Goal: Information Seeking & Learning: Learn about a topic

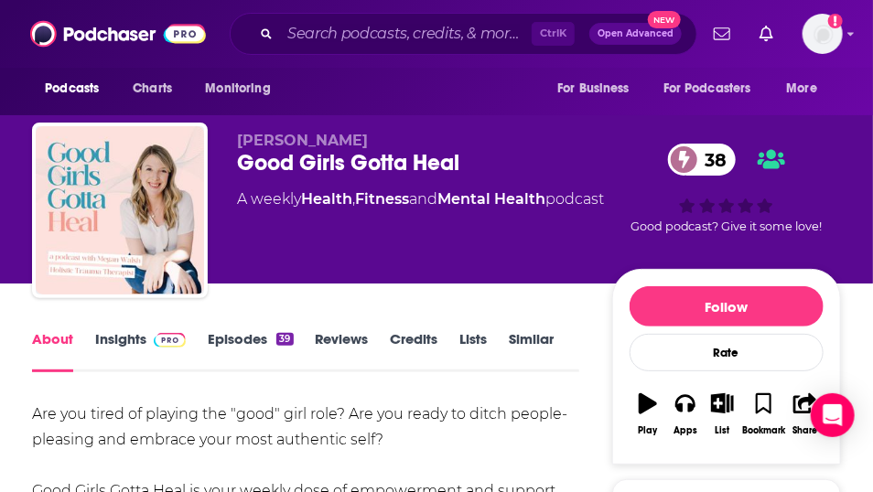
scroll to position [430, 0]
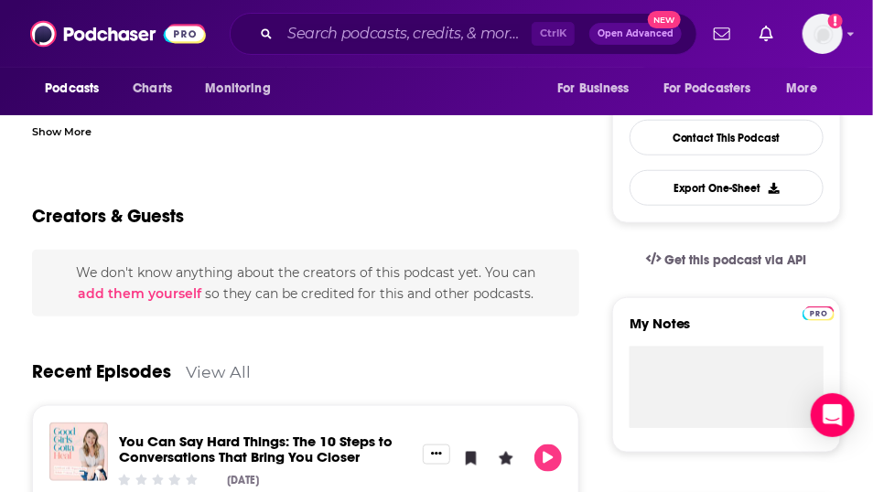
click at [62, 139] on div "Show More" at bounding box center [61, 130] width 59 height 17
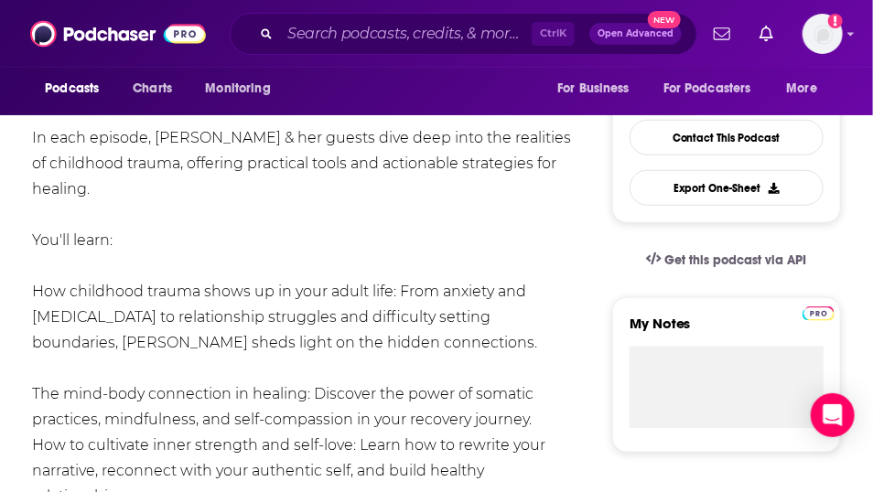
scroll to position [0, 0]
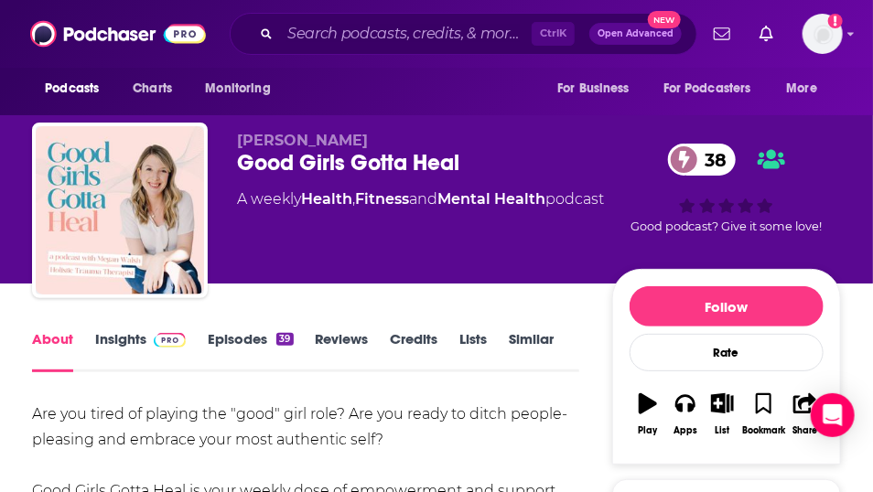
click at [270, 371] on link "Episodes 39" at bounding box center [250, 351] width 85 height 42
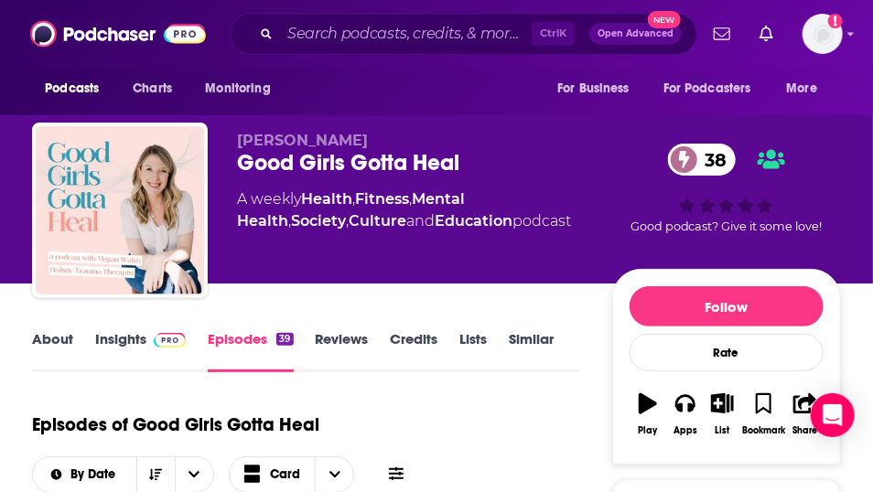
click at [113, 372] on link "Insights" at bounding box center [140, 351] width 91 height 42
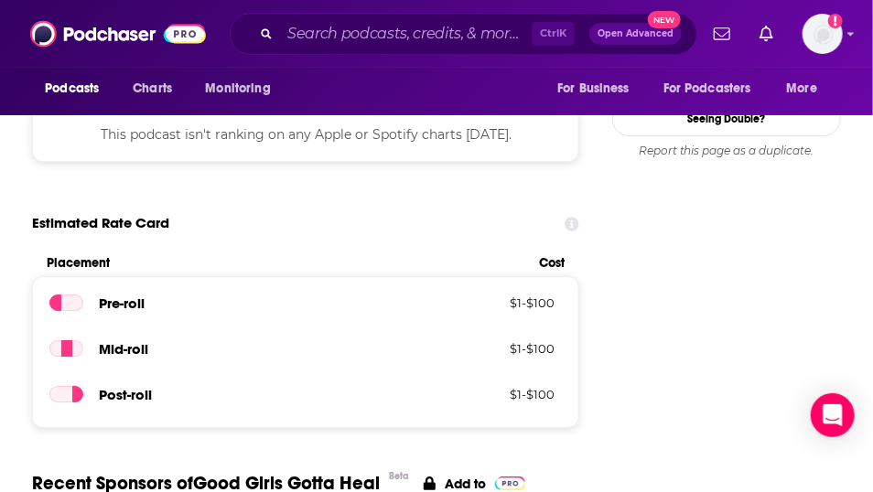
scroll to position [2151, 0]
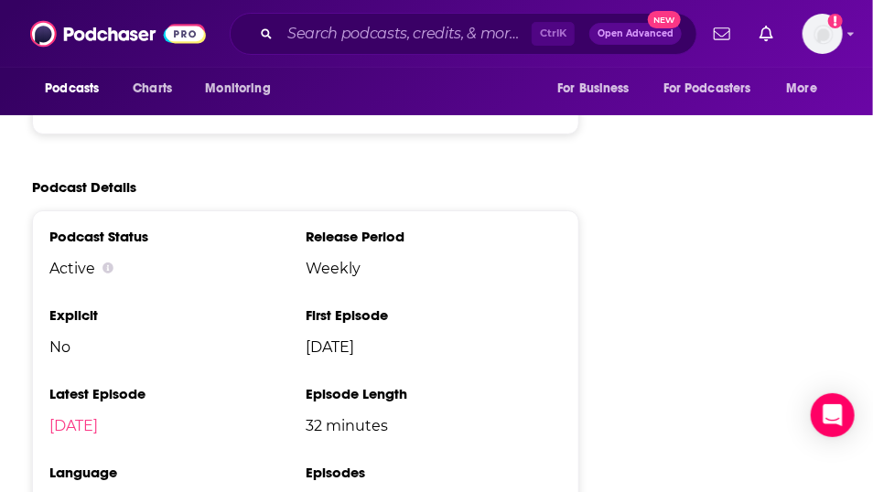
drag, startPoint x: 871, startPoint y: 168, endPoint x: 887, endPoint y: 126, distance: 45.2
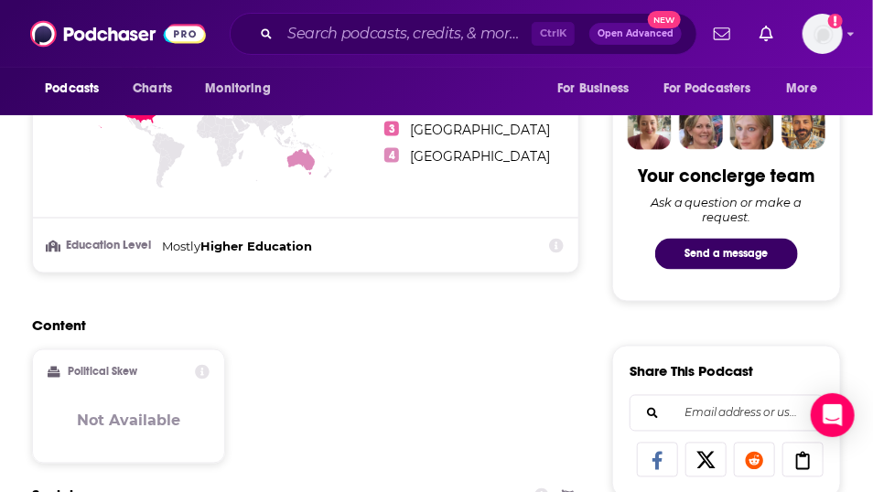
scroll to position [1291, 0]
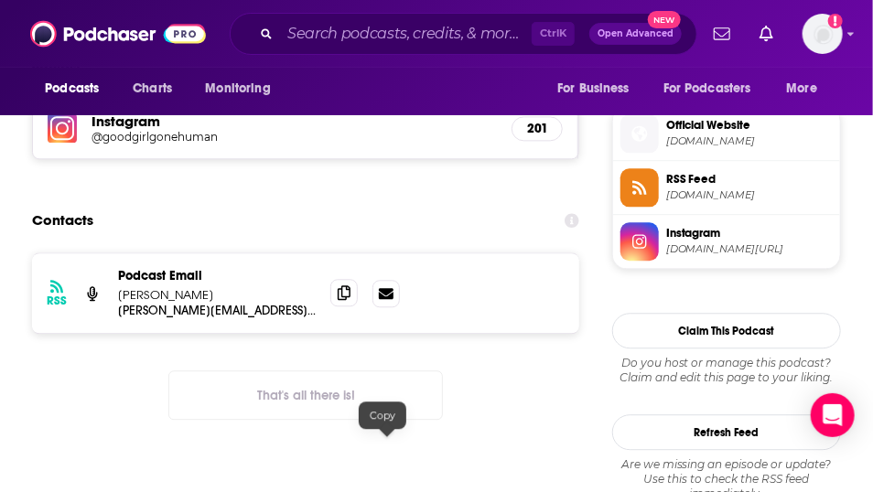
click at [350, 300] on icon at bounding box center [344, 292] width 13 height 15
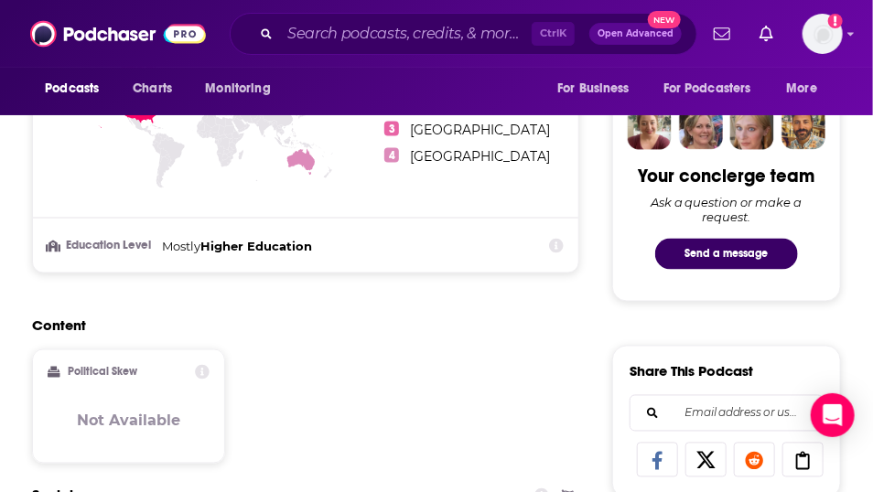
scroll to position [0, 0]
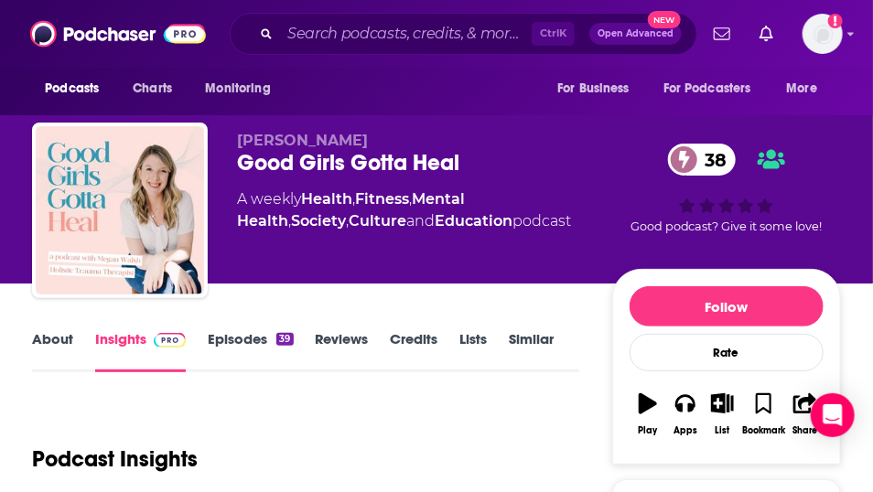
click at [252, 367] on link "Episodes 39" at bounding box center [250, 351] width 85 height 42
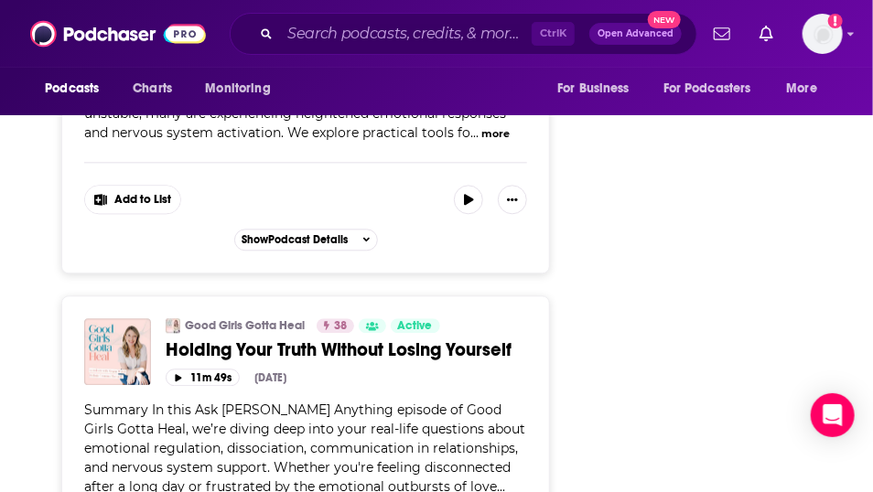
scroll to position [3011, 0]
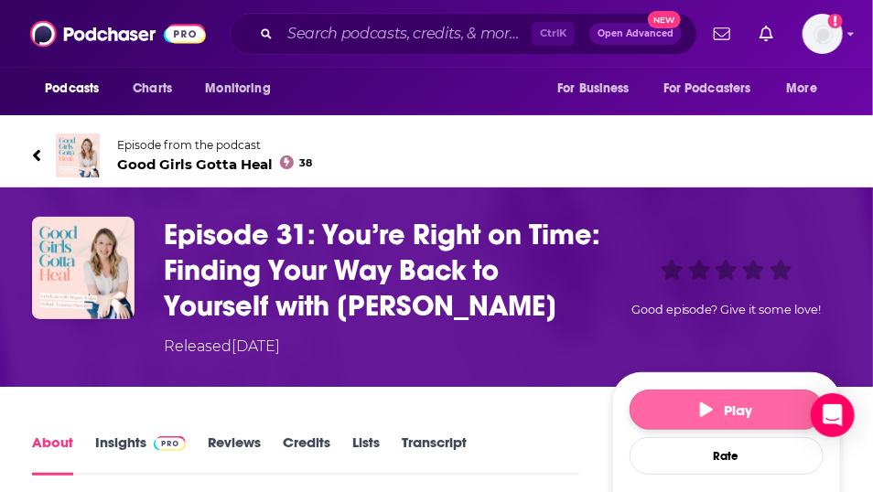
click at [717, 419] on span "Play" at bounding box center [726, 410] width 52 height 17
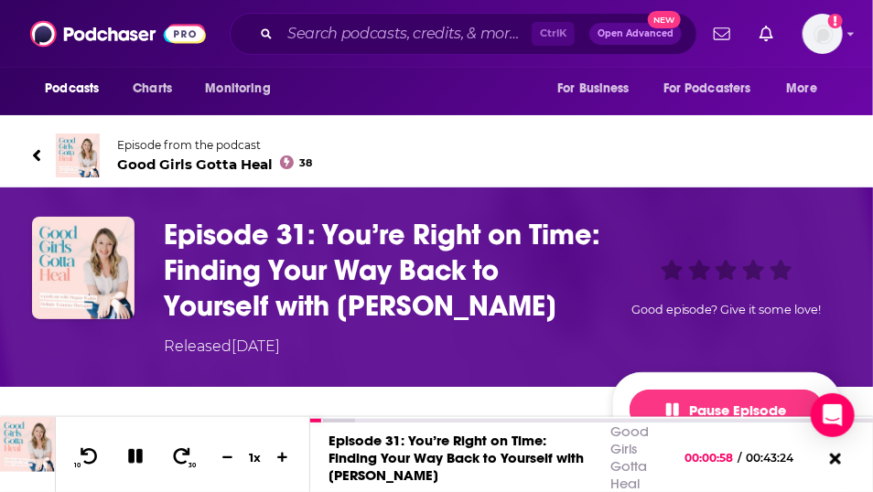
scroll to position [430, 0]
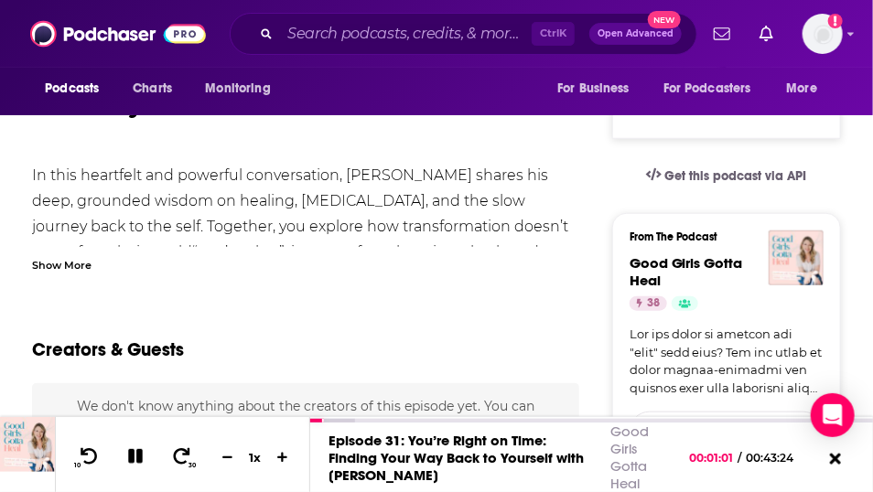
click at [75, 273] on div "Show More" at bounding box center [61, 263] width 59 height 17
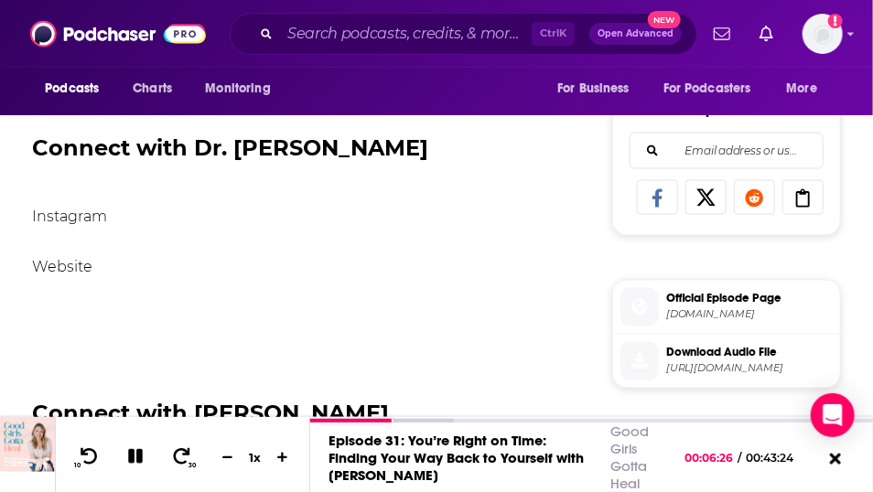
scroll to position [0, 0]
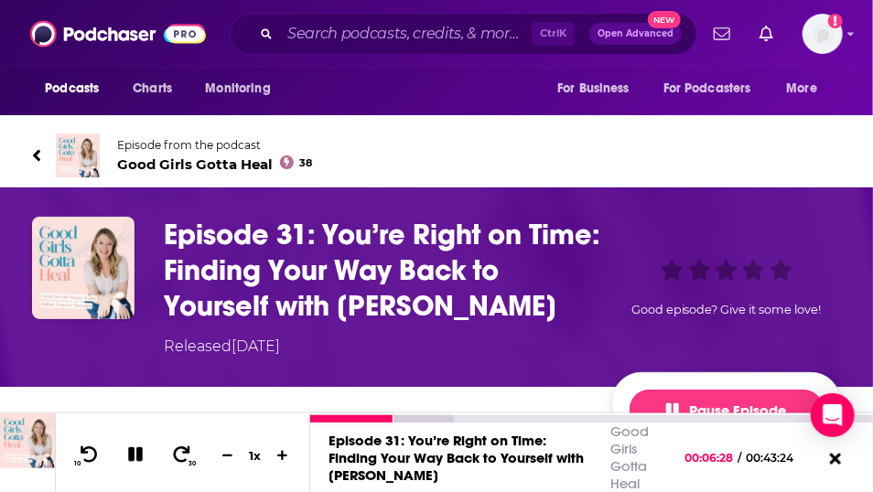
click at [146, 446] on icon at bounding box center [135, 454] width 21 height 16
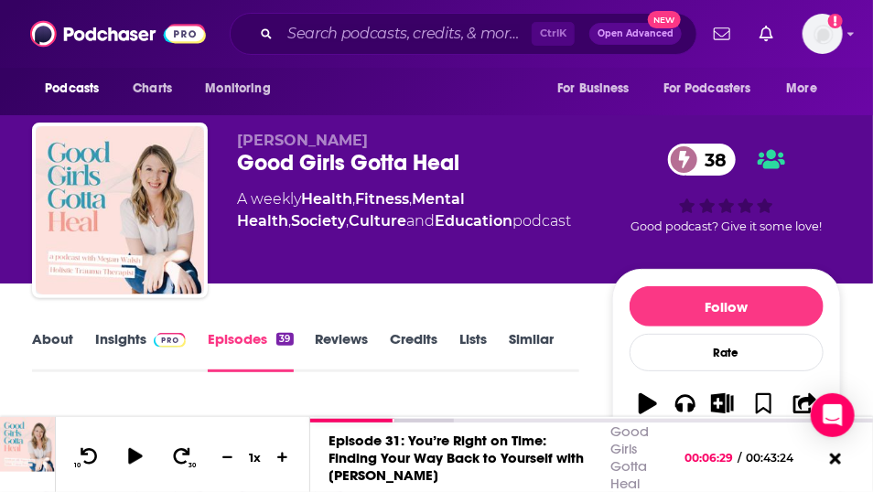
click at [291, 372] on link "Episodes 39" at bounding box center [250, 351] width 85 height 42
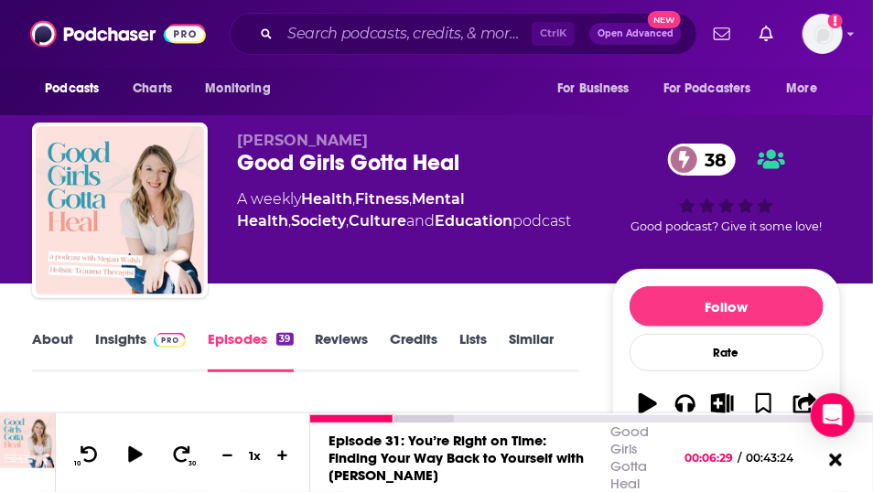
click at [827, 457] on icon at bounding box center [834, 459] width 23 height 18
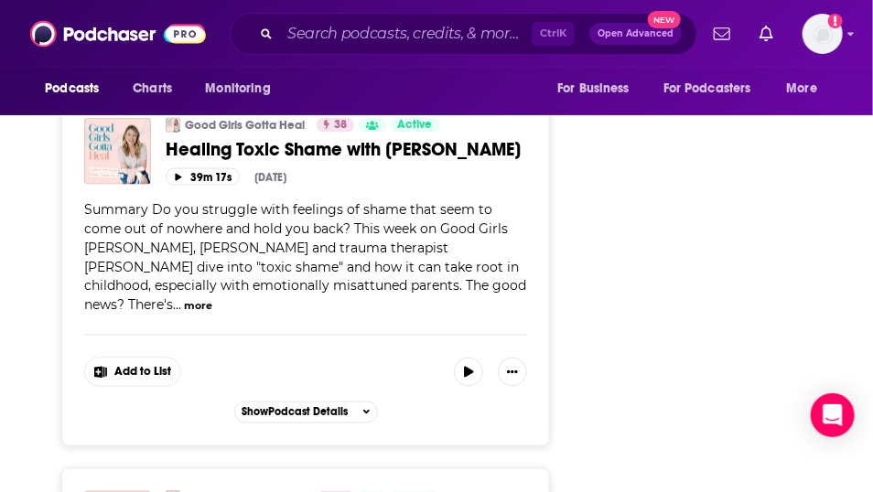
scroll to position [5199, 0]
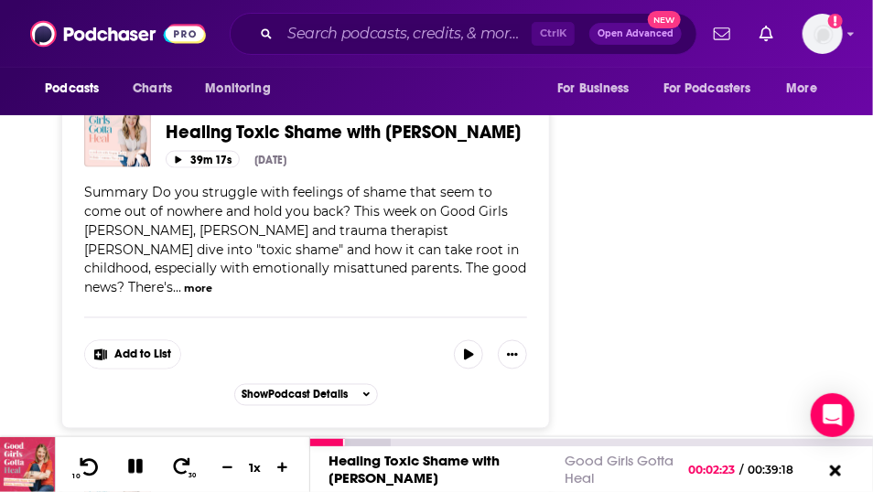
click at [95, 470] on icon at bounding box center [89, 466] width 23 height 18
click at [144, 468] on icon at bounding box center [135, 466] width 18 height 18
click at [143, 468] on icon at bounding box center [135, 466] width 16 height 18
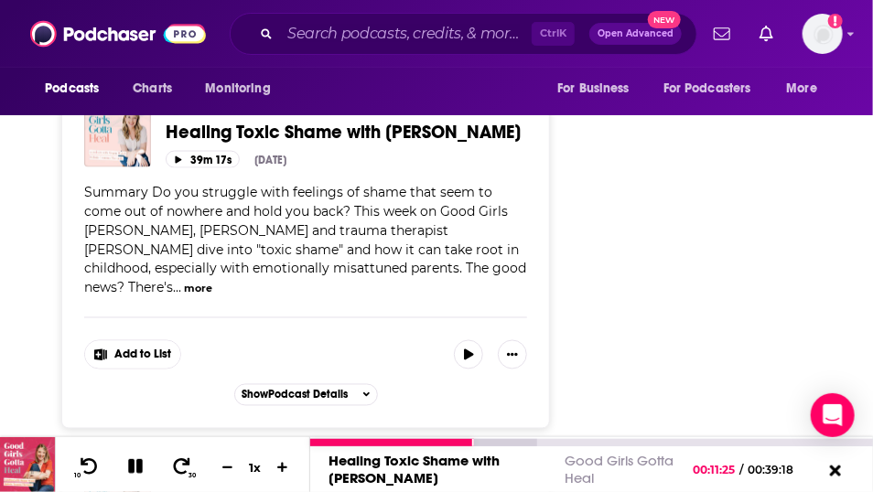
click at [146, 469] on icon at bounding box center [135, 466] width 21 height 16
click at [146, 469] on icon at bounding box center [134, 466] width 23 height 18
click at [190, 470] on icon at bounding box center [181, 466] width 23 height 18
click at [136, 472] on icon at bounding box center [135, 466] width 15 height 15
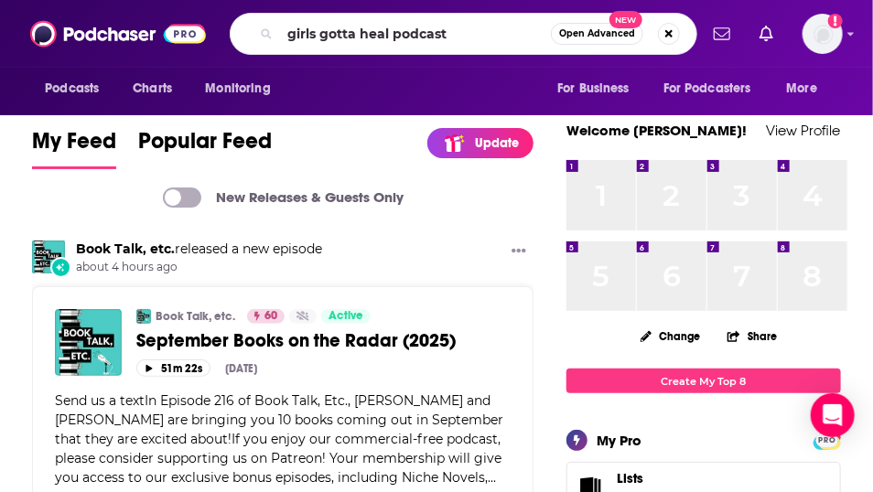
type input "girls gotta heal podcast"
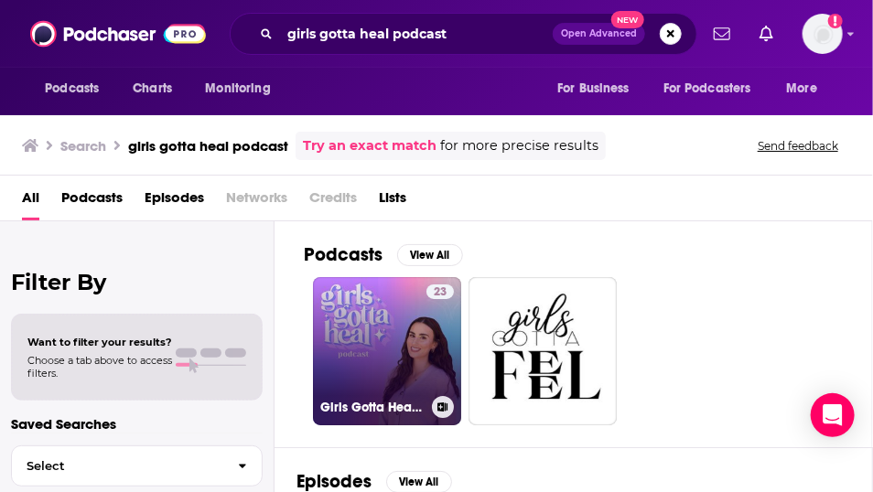
click at [424, 415] on h3 "Girls Gotta Heal Podcast" at bounding box center [372, 408] width 104 height 16
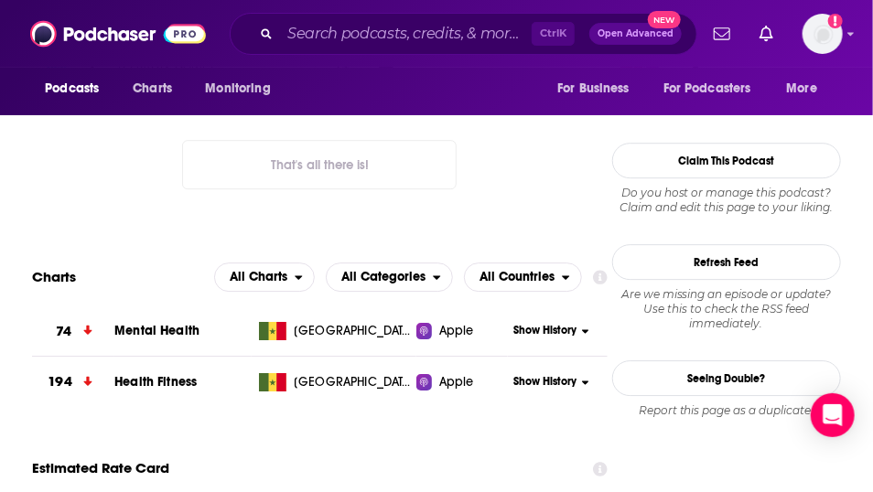
scroll to position [1631, 0]
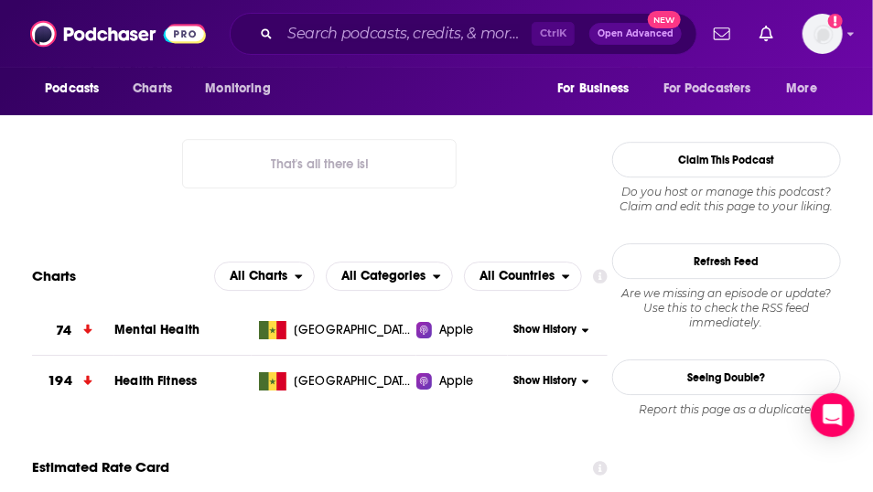
click at [574, 73] on button "For Business" at bounding box center [598, 88] width 108 height 35
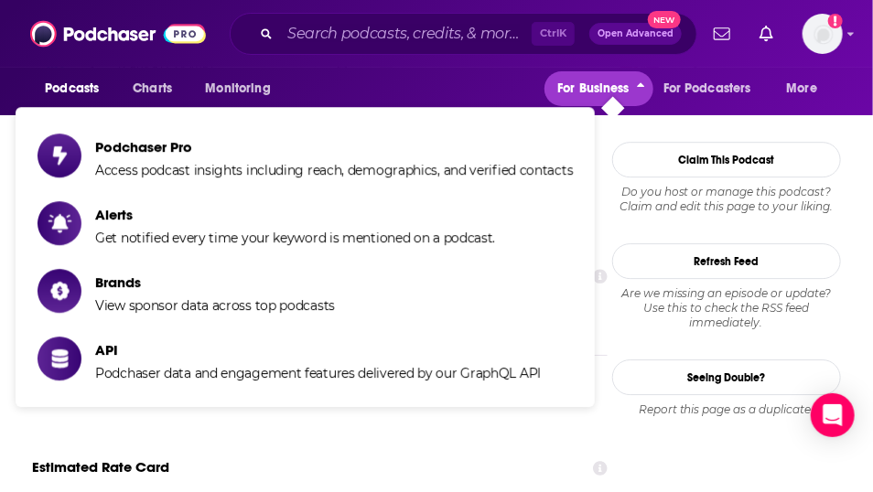
click at [574, 74] on button "For Business" at bounding box center [598, 88] width 108 height 35
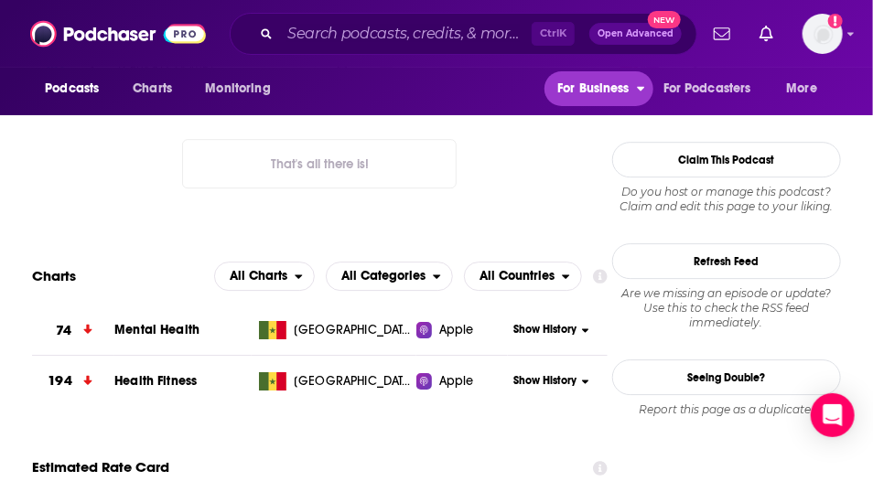
click at [574, 74] on button "For Business" at bounding box center [598, 88] width 108 height 35
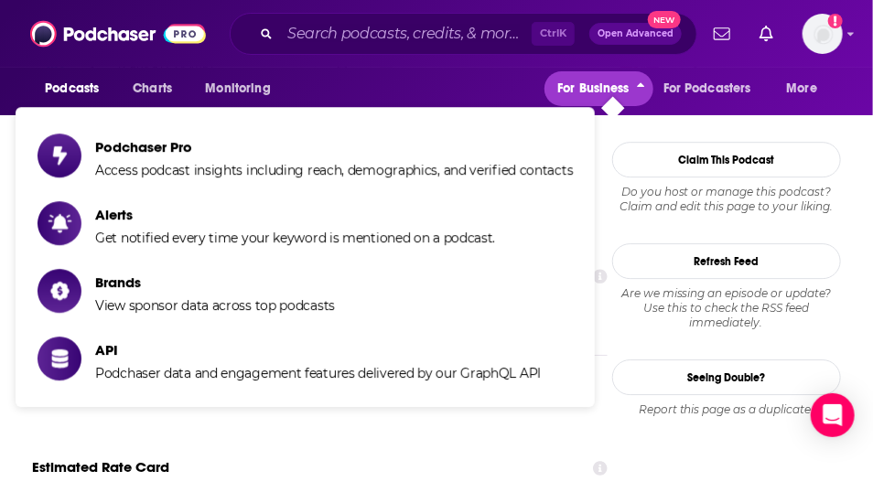
click at [574, 74] on button "For Business" at bounding box center [598, 88] width 108 height 35
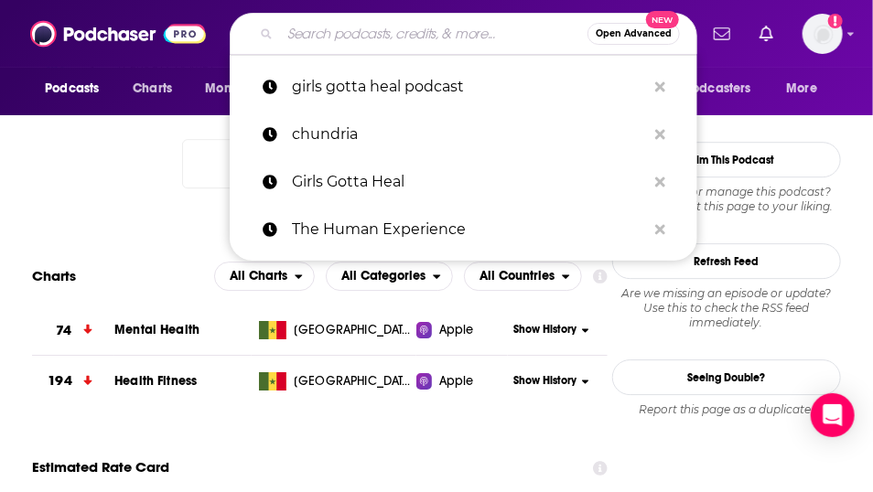
click at [353, 25] on input "Search podcasts, credits, & more..." at bounding box center [433, 33] width 307 height 29
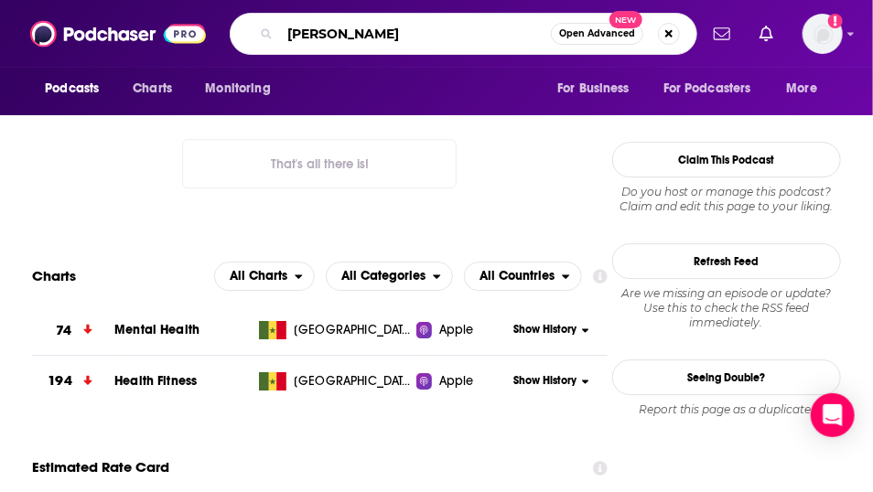
type input "megan walsh"
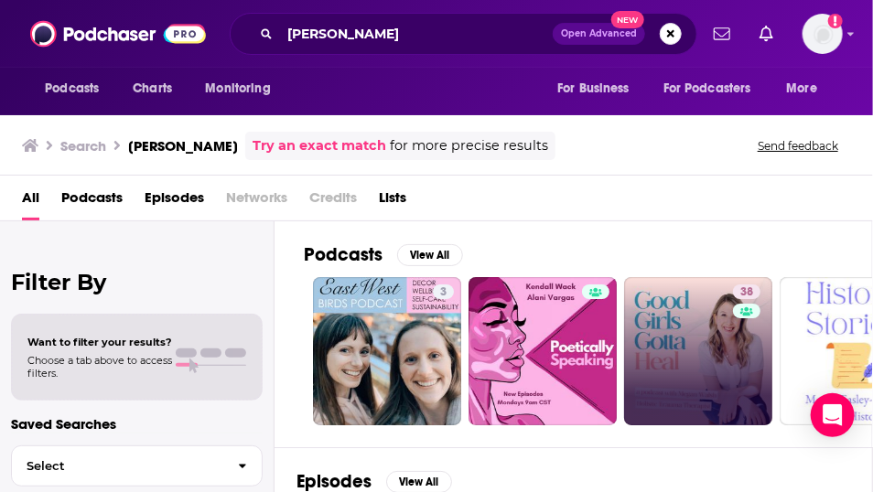
click at [717, 362] on link "38" at bounding box center [698, 351] width 148 height 148
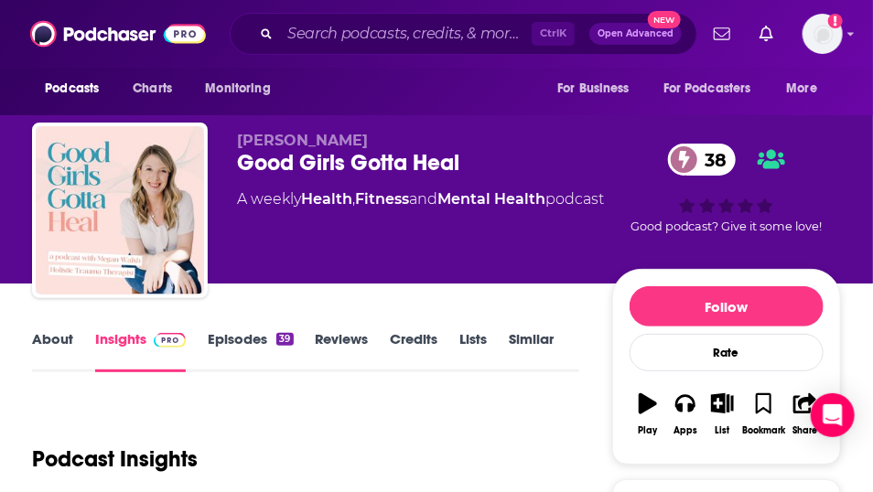
click at [65, 370] on link "About" at bounding box center [52, 351] width 41 height 42
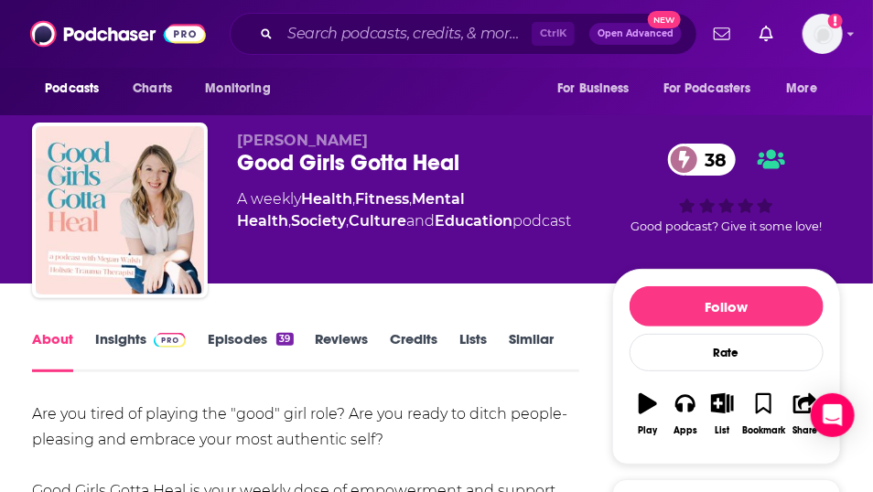
click at [140, 366] on link "Insights" at bounding box center [140, 351] width 91 height 42
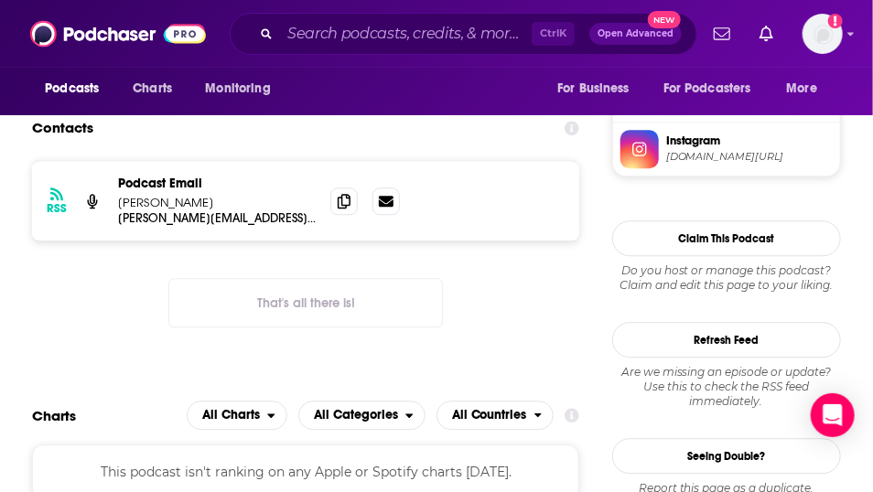
scroll to position [1382, 0]
click at [198, 52] on h5 "@goodgirlgonehuman" at bounding box center [157, 45] width 132 height 14
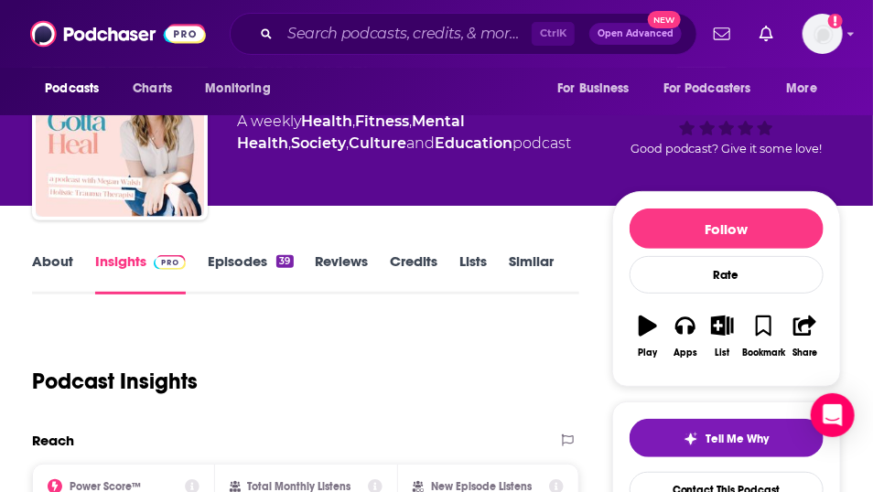
scroll to position [0, 0]
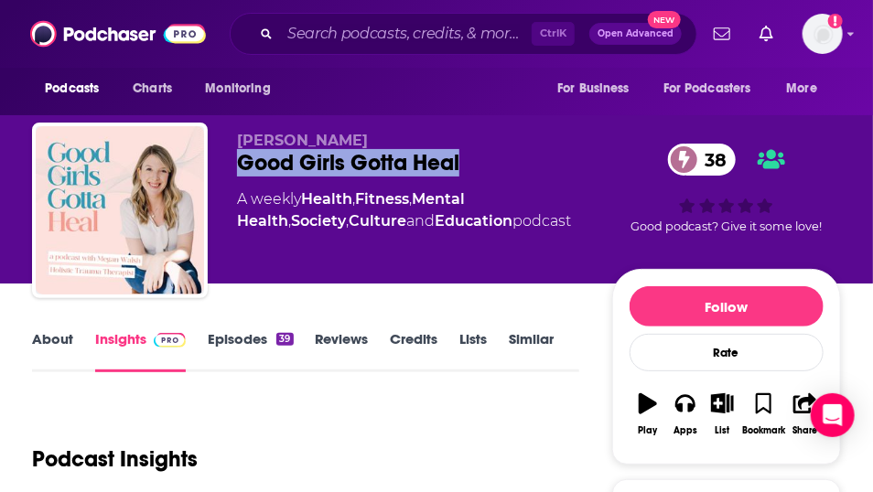
drag, startPoint x: 537, startPoint y: 176, endPoint x: 262, endPoint y: 175, distance: 275.3
click at [262, 175] on div "Megan Walsh Good Girls Gotta Heal 38 A weekly Health , Fitness , Mental Health …" at bounding box center [436, 214] width 809 height 183
copy h2 "Good Girls Gotta Heal"
